Goal: Find contact information: Find contact information

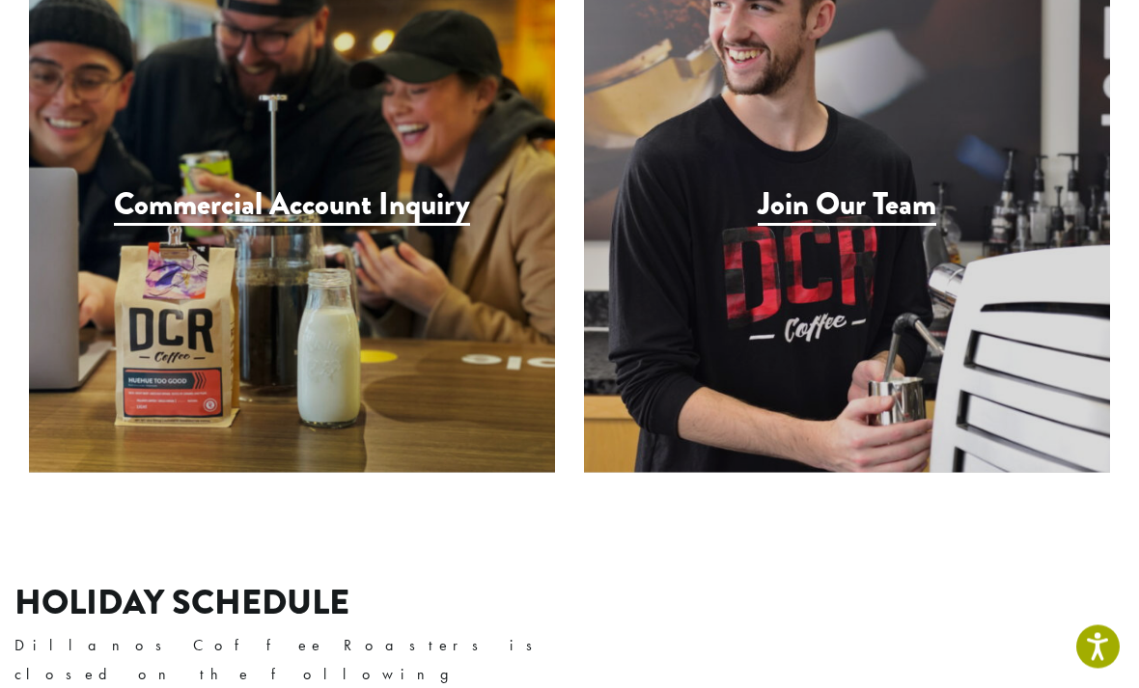
scroll to position [2067, 0]
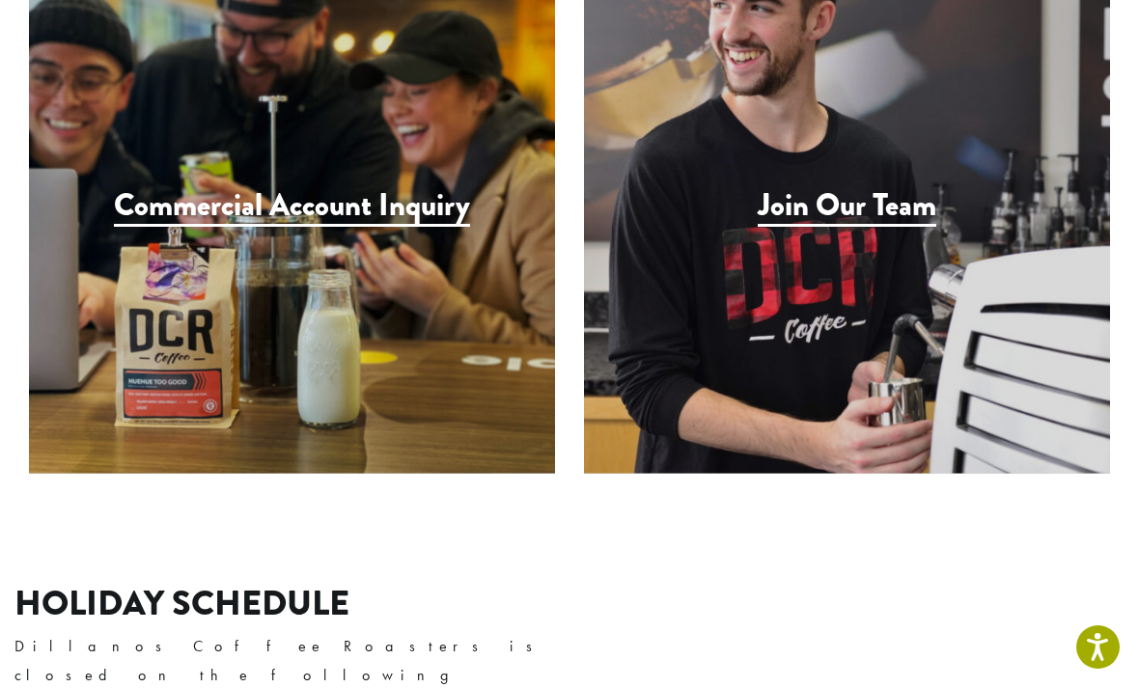
click at [915, 187] on h3 "Join Our Team" at bounding box center [847, 207] width 179 height 40
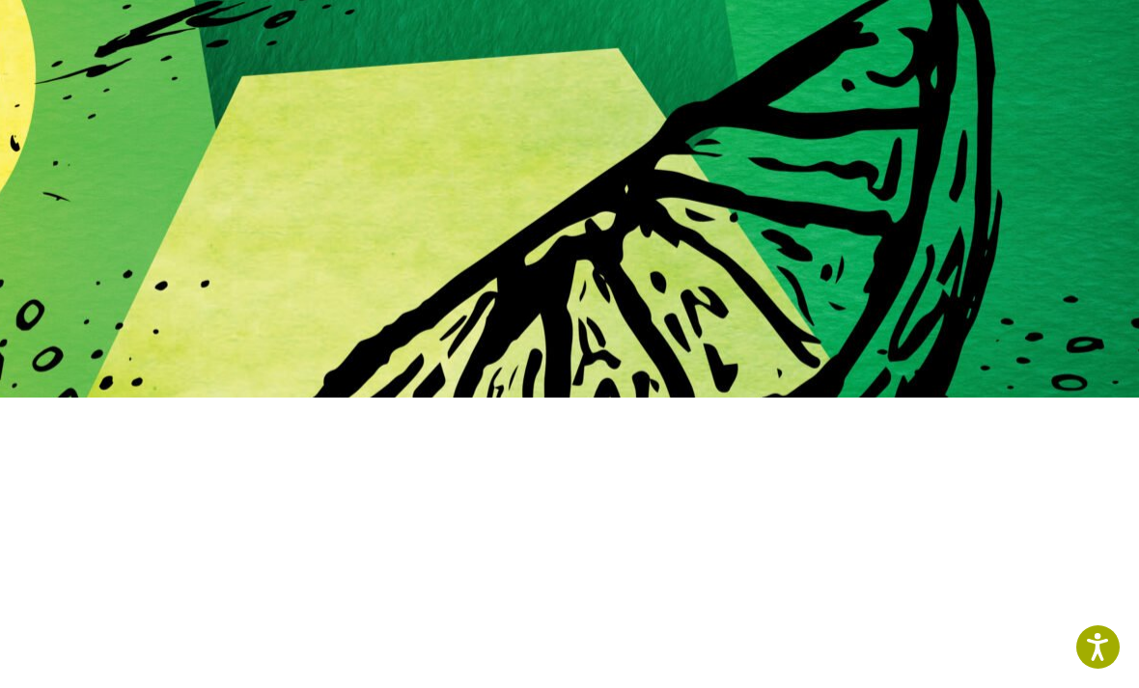
scroll to position [120, 0]
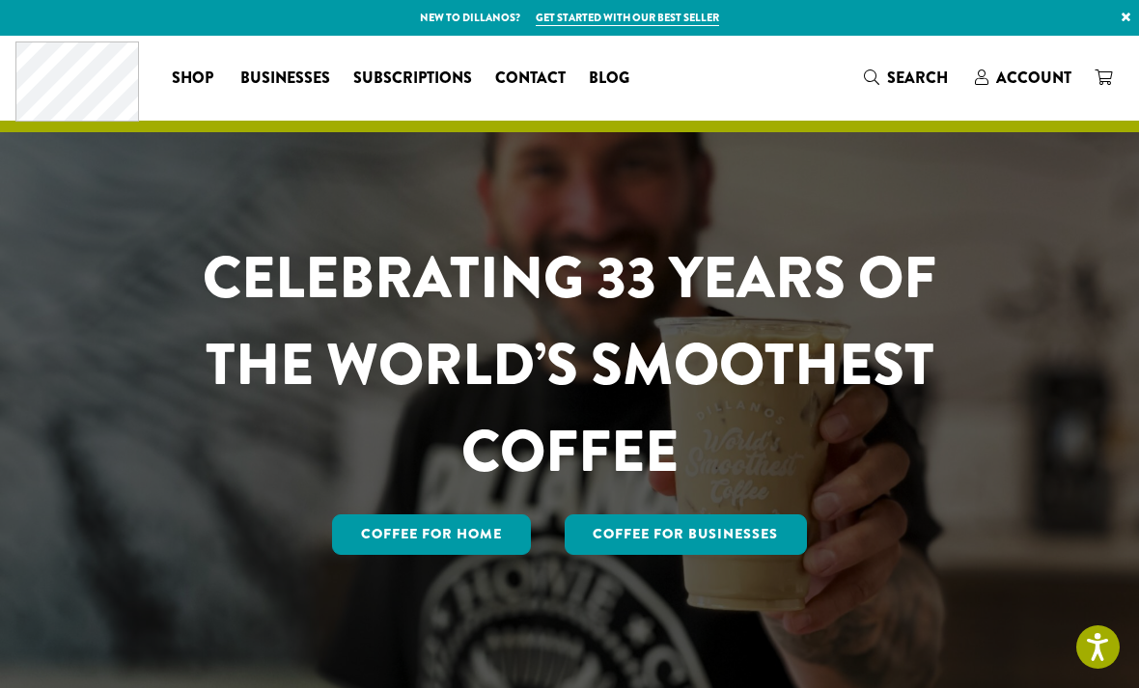
click at [547, 71] on span "Contact" at bounding box center [530, 79] width 70 height 24
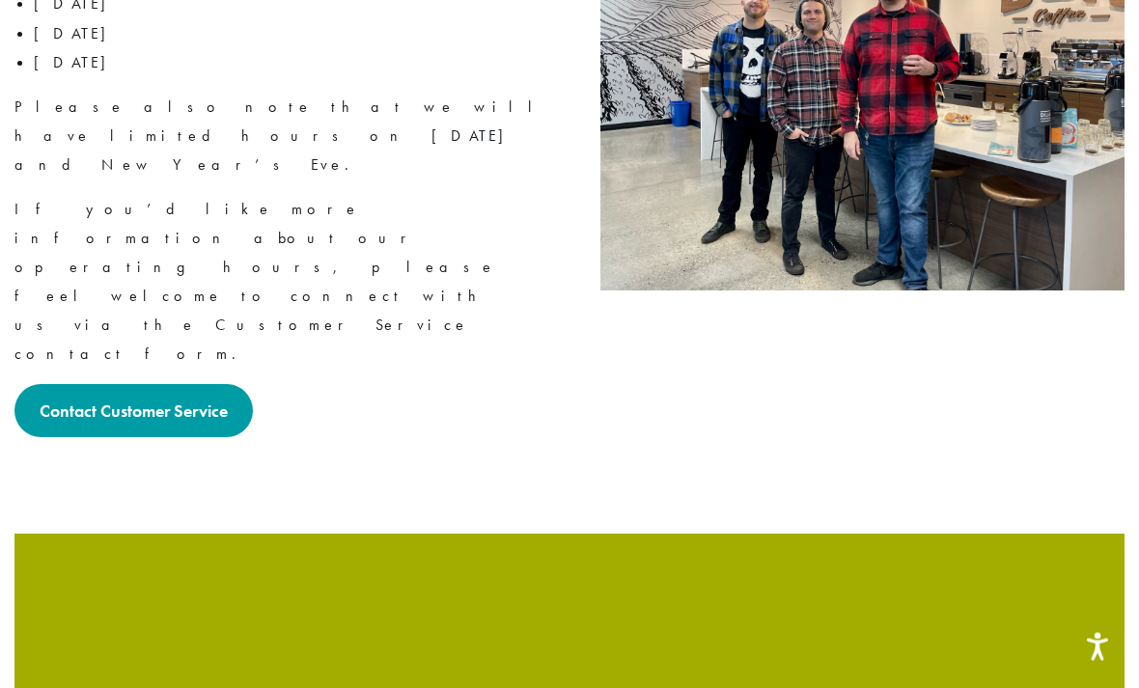
scroll to position [2879, 0]
